Goal: Find specific page/section: Find specific page/section

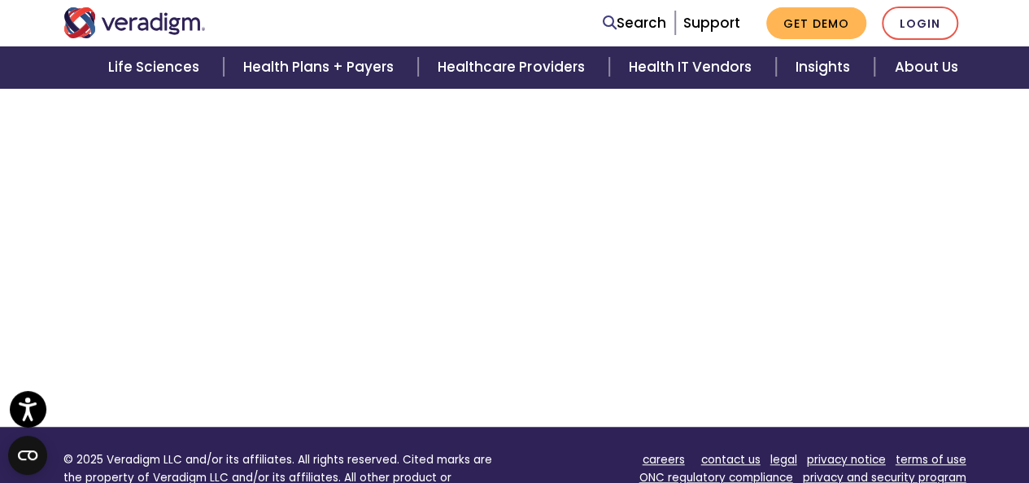
scroll to position [484, 0]
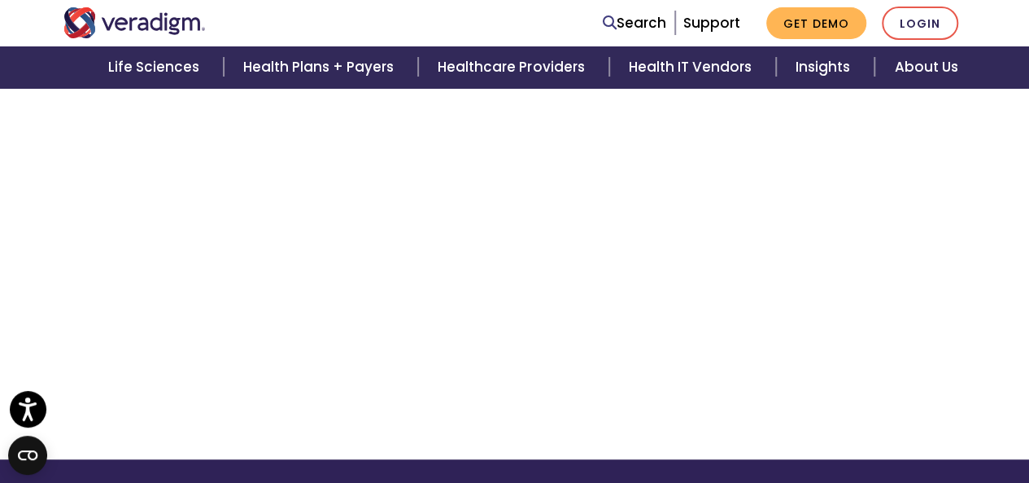
scroll to position [484, 0]
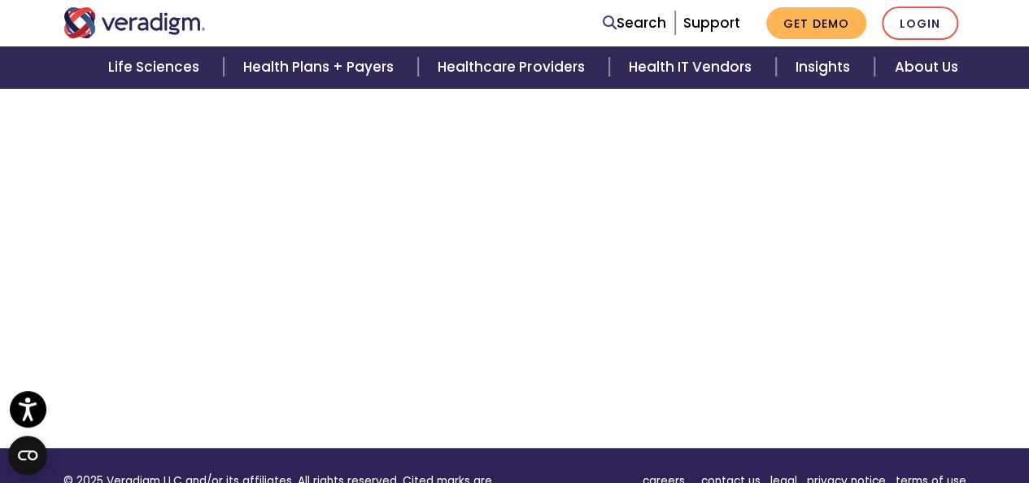
scroll to position [403, 0]
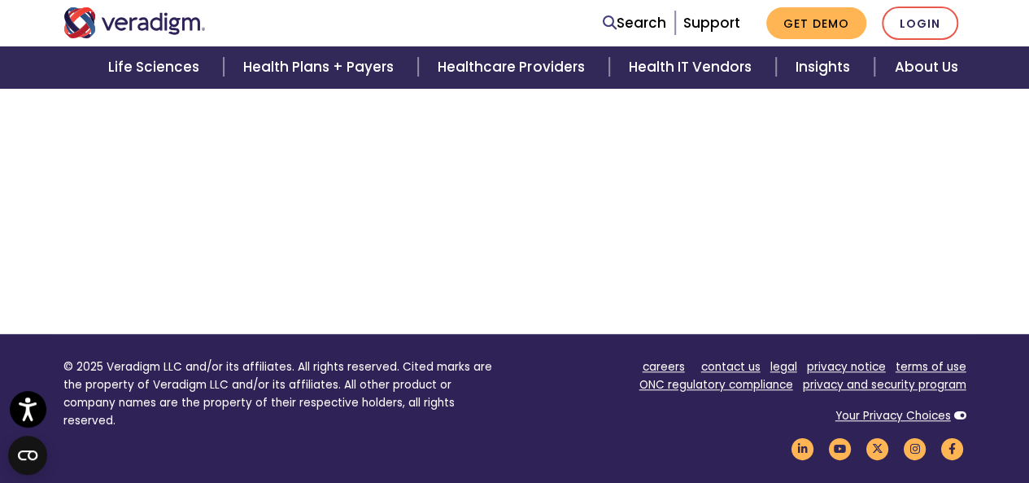
scroll to position [566, 0]
